Goal: Task Accomplishment & Management: Manage account settings

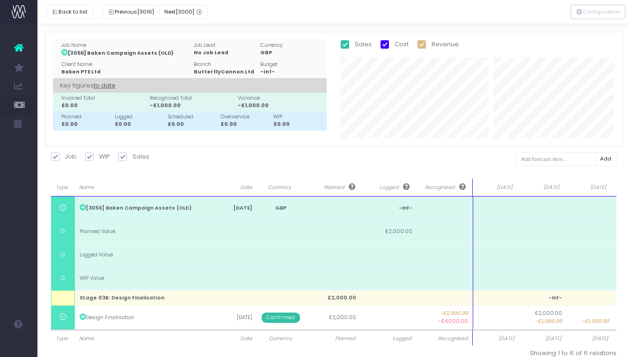
click at [16, 45] on icon at bounding box center [18, 48] width 9 height 12
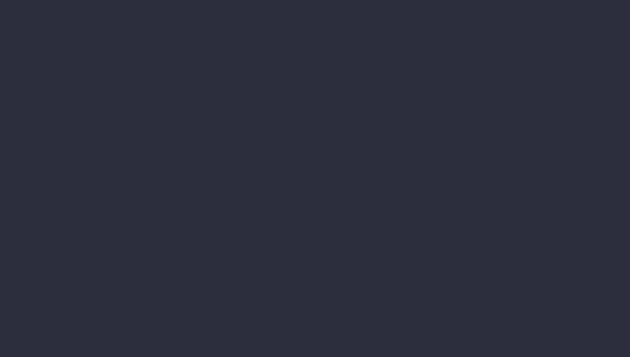
select select "finances"
select select "job"
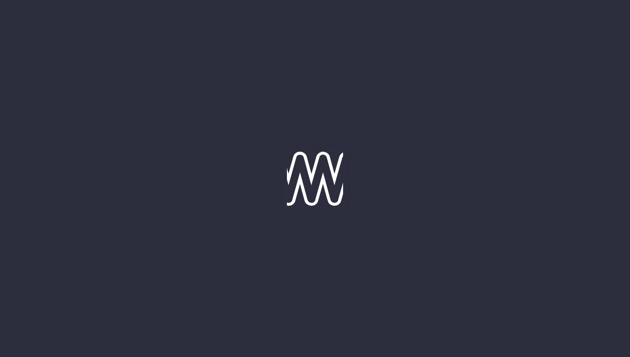
select select "revrec"
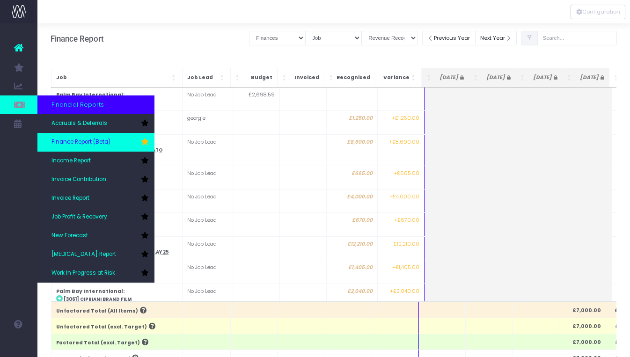
click at [101, 146] on link "Finance Report (Beta)" at bounding box center [95, 142] width 117 height 19
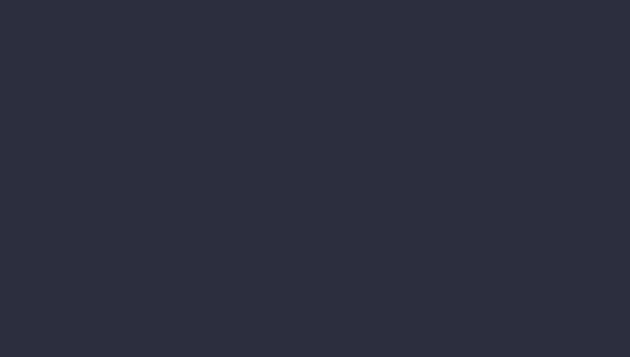
select select "finances"
select select "job"
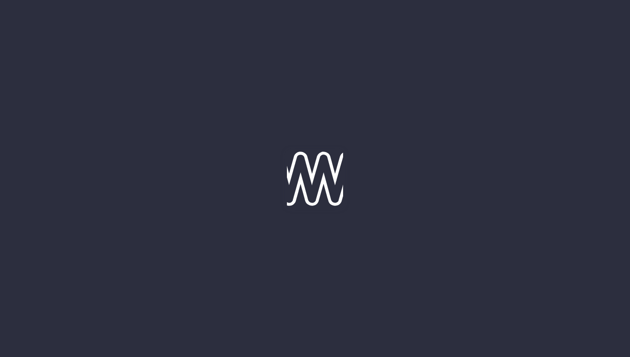
select select "revrec"
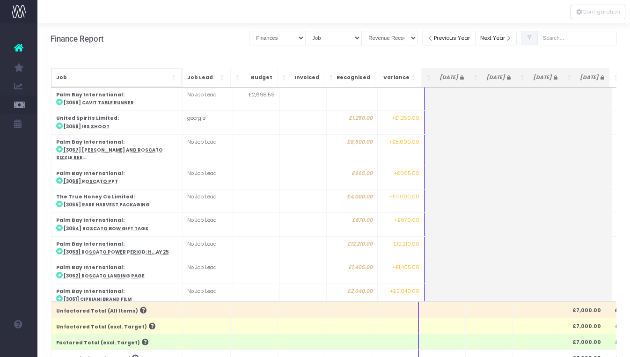
click at [171, 79] on div "Job" at bounding box center [116, 77] width 121 height 9
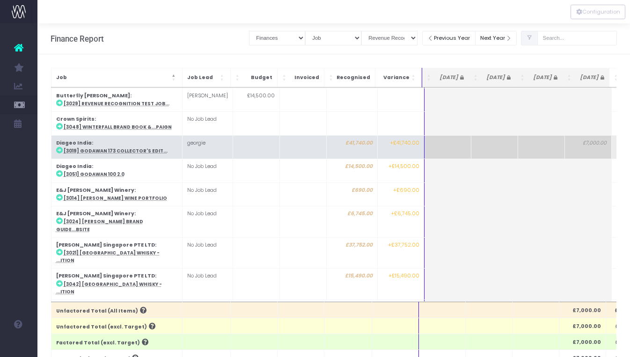
scroll to position [142, 0]
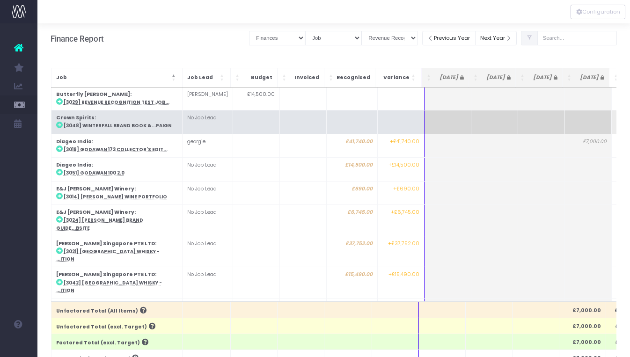
click at [83, 117] on strong "Crown Spirits" at bounding box center [75, 117] width 38 height 7
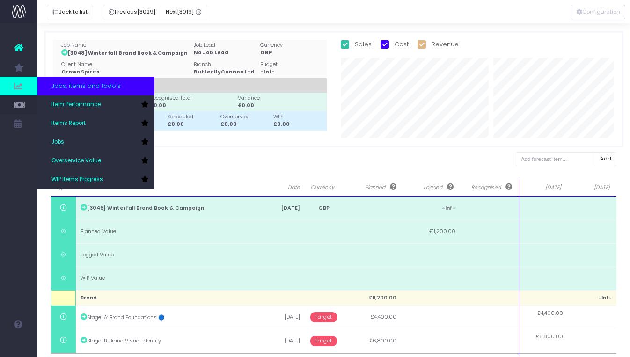
click at [87, 82] on span "Jobs, items and todo's" at bounding box center [85, 85] width 69 height 9
click at [63, 90] on span "Jobs, items and todo's" at bounding box center [85, 85] width 69 height 9
click at [56, 84] on span "Jobs, items and todo's" at bounding box center [85, 85] width 69 height 9
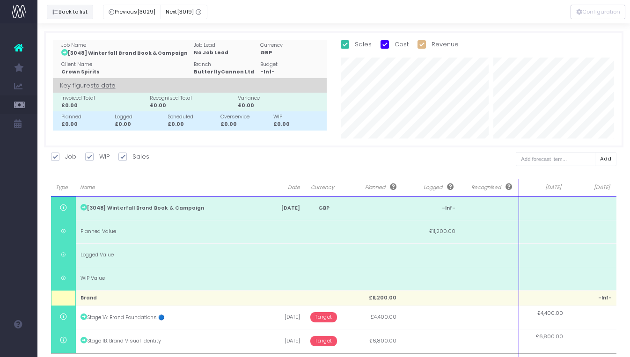
click at [68, 12] on button "Back to list" at bounding box center [70, 12] width 46 height 15
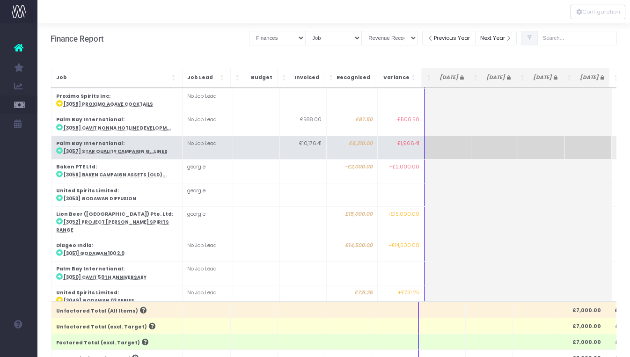
scroll to position [249, 0]
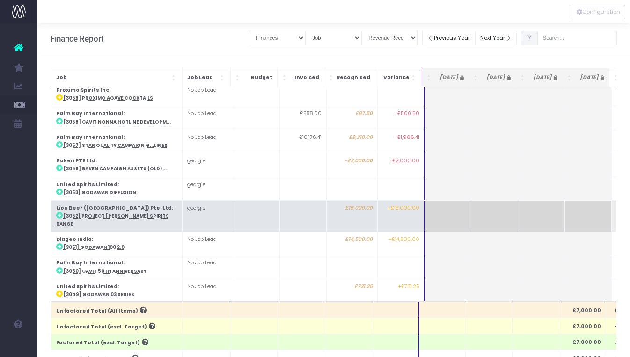
click at [91, 205] on strong "Lion Beer ([GEOGRAPHIC_DATA]) Pte. Ltd" at bounding box center [114, 208] width 116 height 7
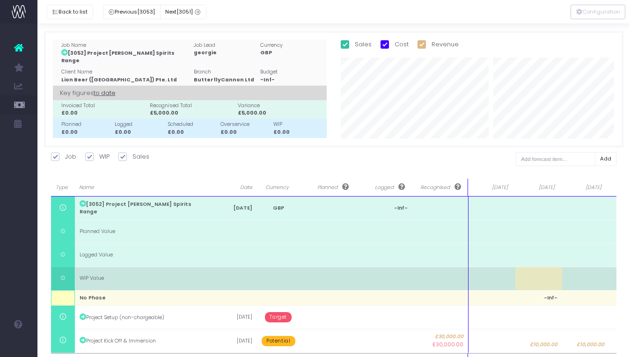
scroll to position [37, 0]
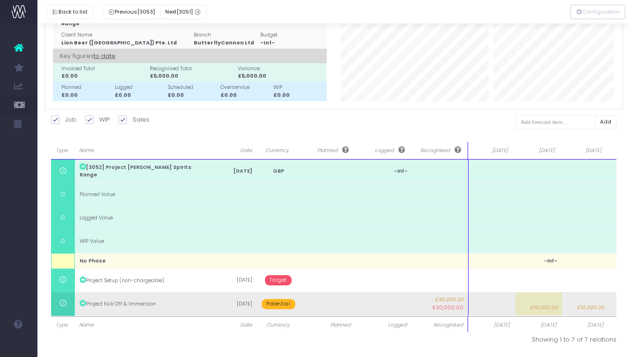
click at [273, 302] on span "Potential" at bounding box center [278, 304] width 33 height 10
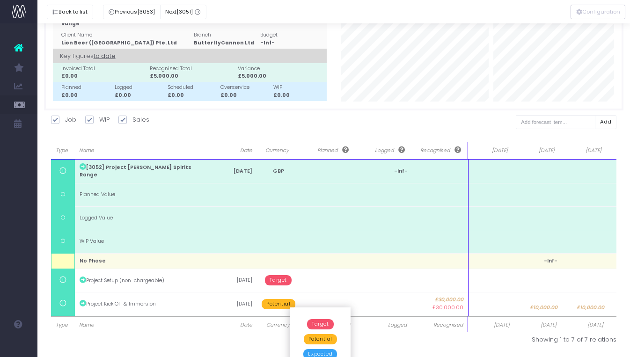
click at [321, 324] on span "Target" at bounding box center [320, 324] width 27 height 10
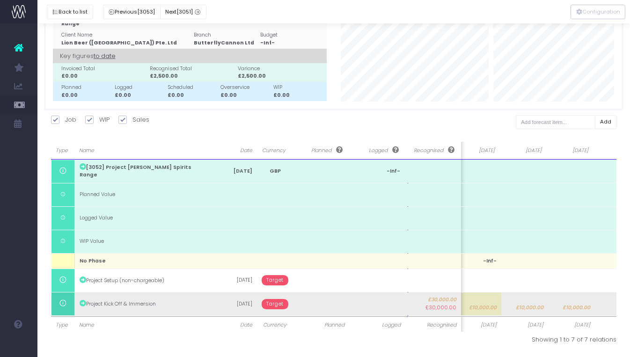
scroll to position [0, 66]
click at [233, 304] on td "03 Nov 2025" at bounding box center [236, 303] width 42 height 23
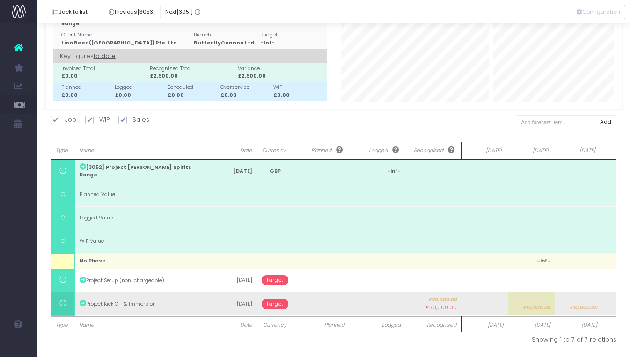
click at [81, 303] on icon at bounding box center [83, 303] width 7 height 7
click at [444, 299] on span "£30,000.00" at bounding box center [433, 299] width 47 height 7
click at [445, 308] on span "£30,000.00" at bounding box center [441, 307] width 31 height 7
click at [585, 306] on span "£10,000.00" at bounding box center [584, 307] width 28 height 7
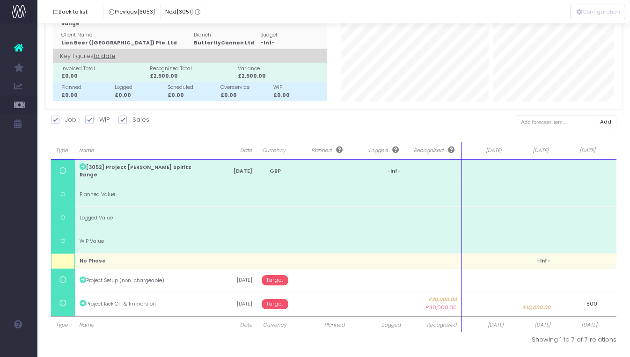
type input "5000"
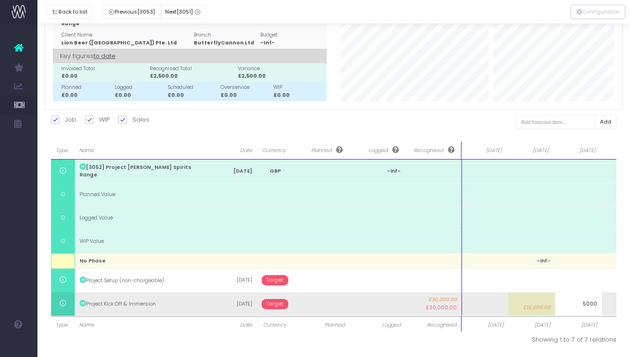
click at [533, 305] on body "Oh my... this is bad. wayahead wasn't able to load this page. Please contact su…" at bounding box center [315, 141] width 630 height 357
click at [541, 305] on span "£10,000.00" at bounding box center [537, 307] width 28 height 7
type input "10000"
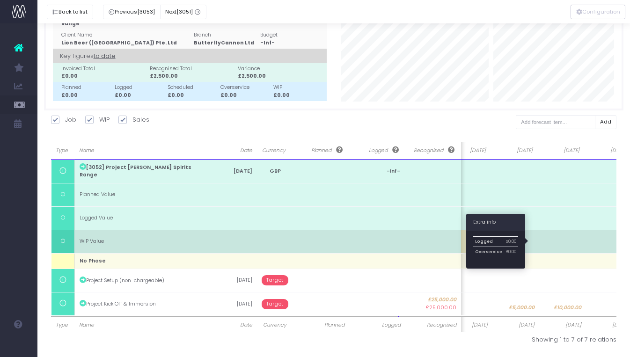
scroll to position [0, 79]
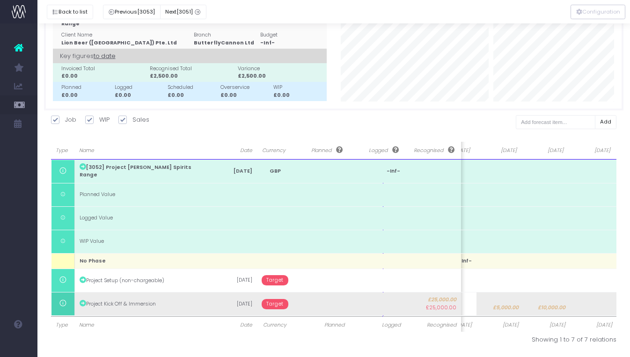
click at [556, 303] on body "Oh my... this is bad. wayahead wasn't able to load this page. Please contact su…" at bounding box center [315, 141] width 630 height 357
click at [505, 307] on span "£5,000.00" at bounding box center [506, 307] width 26 height 7
type input "5000"
click at [561, 308] on body "Oh my... this is bad. wayahead wasn't able to load this page. Please contact su…" at bounding box center [315, 141] width 630 height 357
click at [587, 305] on td at bounding box center [593, 303] width 47 height 23
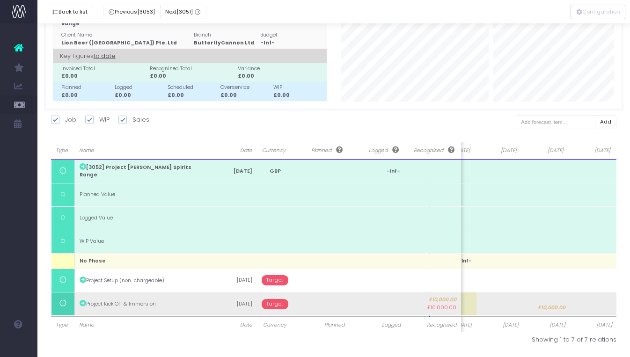
type input "-10000"
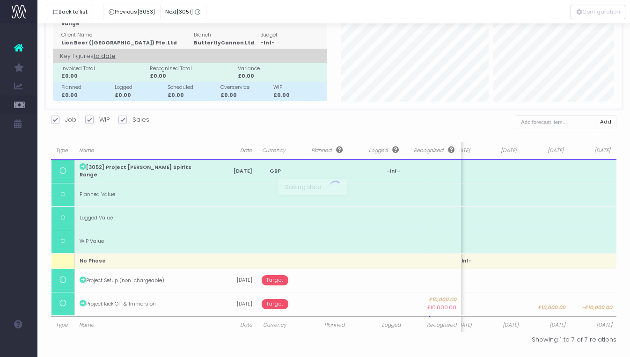
click at [502, 320] on body "Oh my... this is bad. wayahead wasn't able to load this page. Please contact su…" at bounding box center [315, 141] width 630 height 357
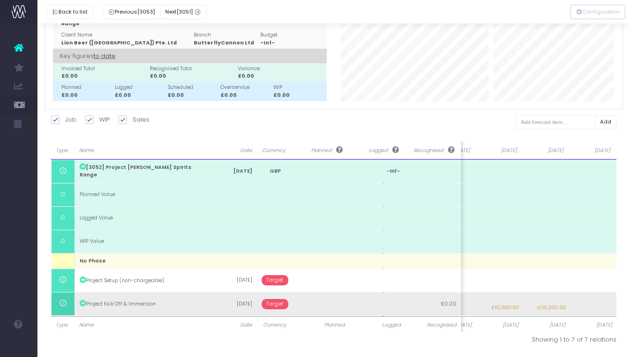
click at [549, 303] on td "-£10,000.00" at bounding box center [546, 303] width 47 height 23
type input "10000"
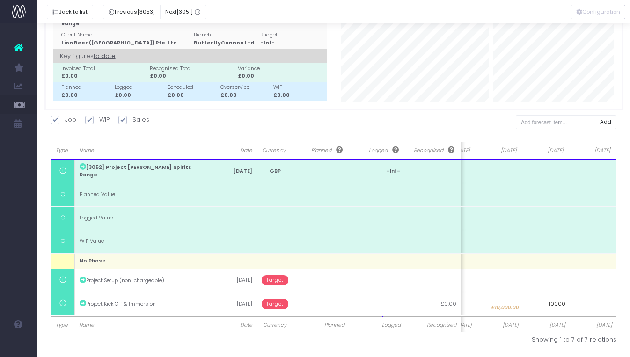
click at [477, 320] on body "Oh my... this is bad. wayahead wasn't able to load this page. Please contact su…" at bounding box center [315, 141] width 630 height 357
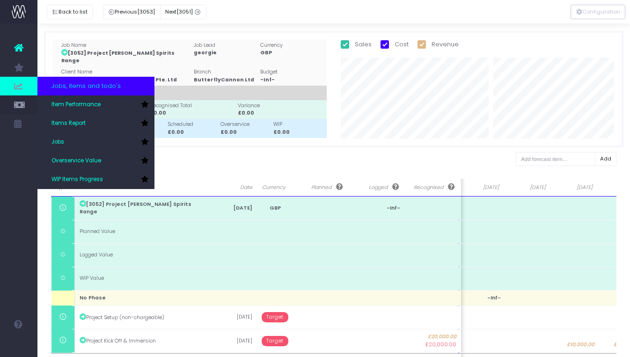
click at [69, 87] on span "Jobs, items and todo's" at bounding box center [85, 85] width 69 height 9
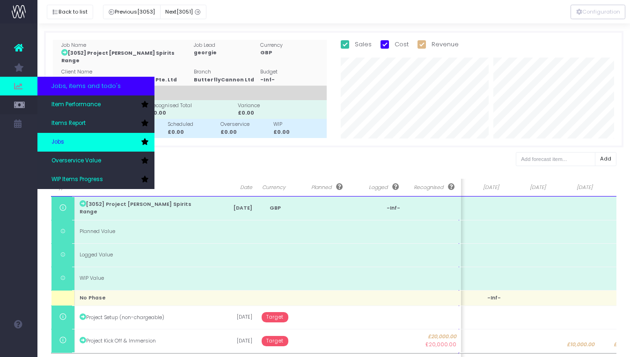
click at [59, 135] on link "Jobs" at bounding box center [95, 142] width 117 height 19
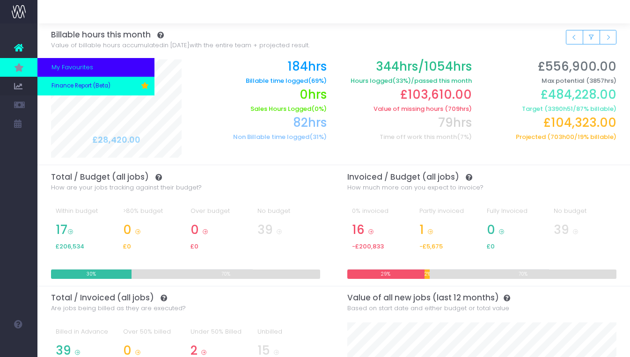
click at [95, 87] on span "Finance Report (Beta)" at bounding box center [80, 86] width 59 height 8
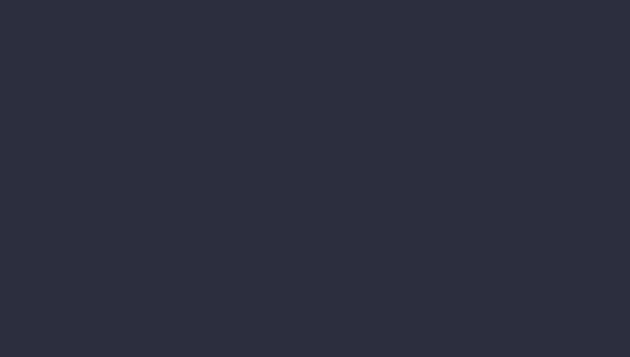
select select "finances"
select select "job"
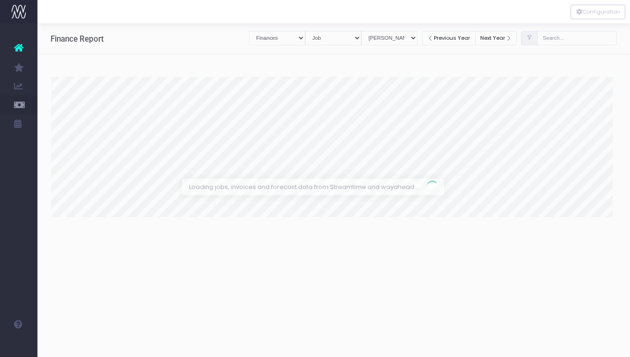
select select "revrec"
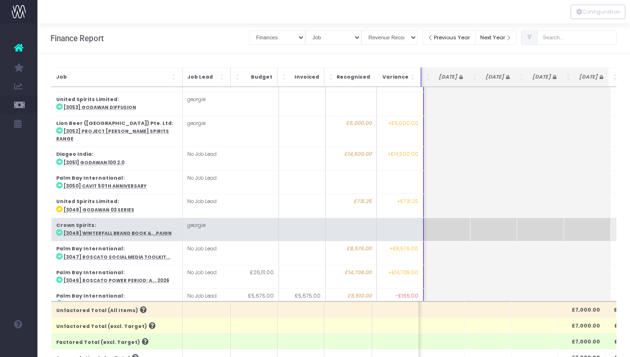
scroll to position [315, 1]
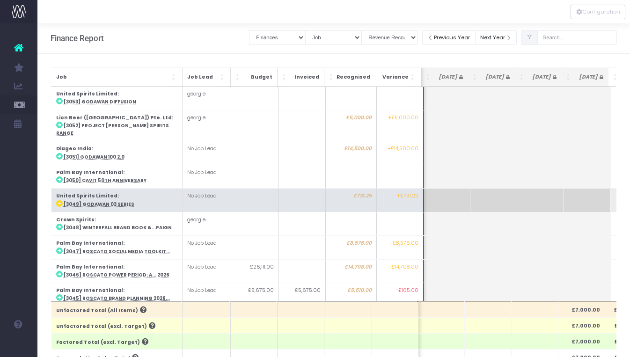
click at [95, 201] on abbr "[3049] Godawan 03 Series" at bounding box center [98, 204] width 71 height 6
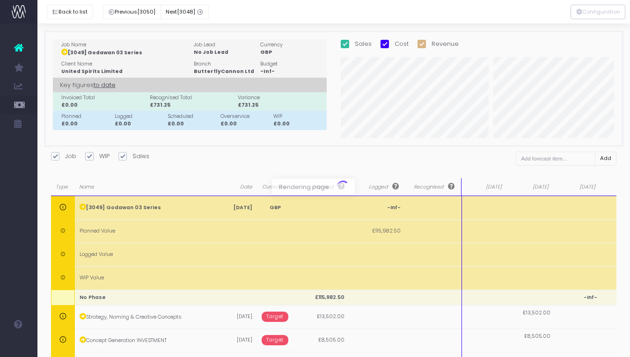
scroll to position [0, 0]
